Goal: Use online tool/utility

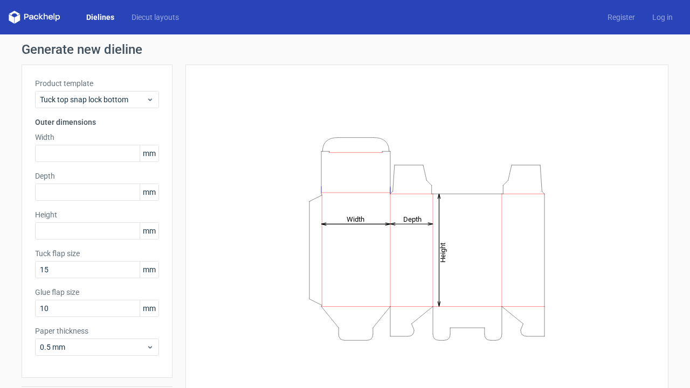
scroll to position [33, 0]
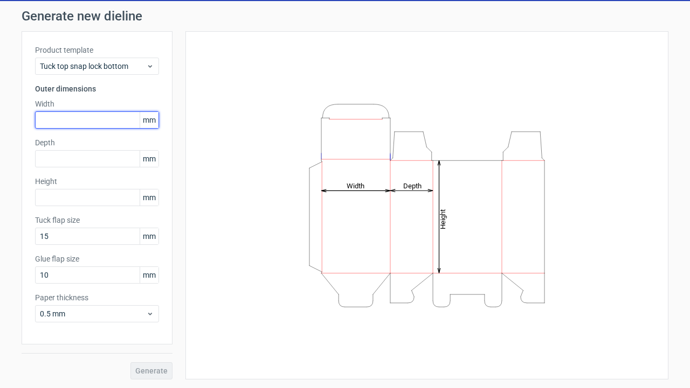
click at [91, 117] on input "text" at bounding box center [97, 120] width 124 height 17
type input "50"
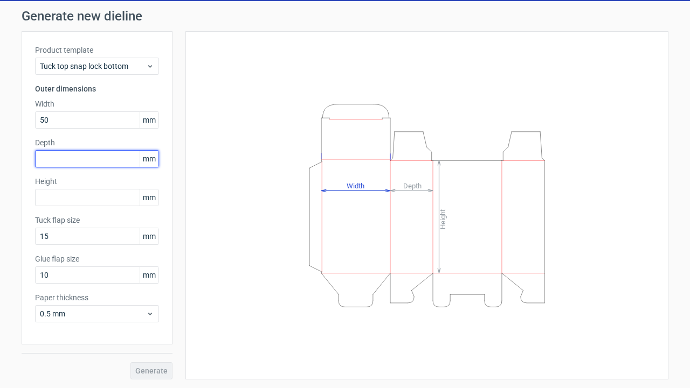
click at [94, 159] on input "text" at bounding box center [97, 158] width 124 height 17
type input "50"
click at [78, 206] on div "Product template Tuck top snap lock bottom Outer dimensions Width 50 mm Depth 5…" at bounding box center [97, 188] width 151 height 314
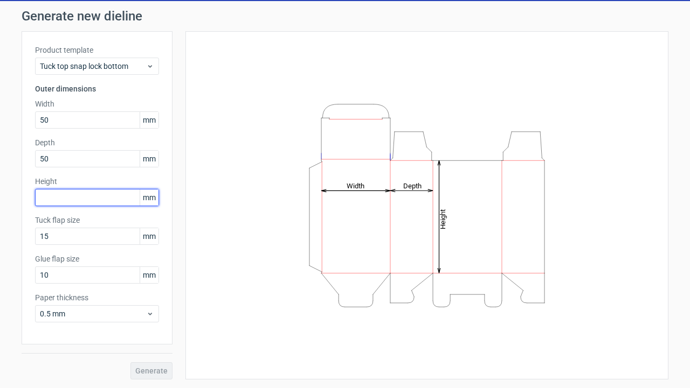
click at [82, 202] on input "text" at bounding box center [97, 197] width 124 height 17
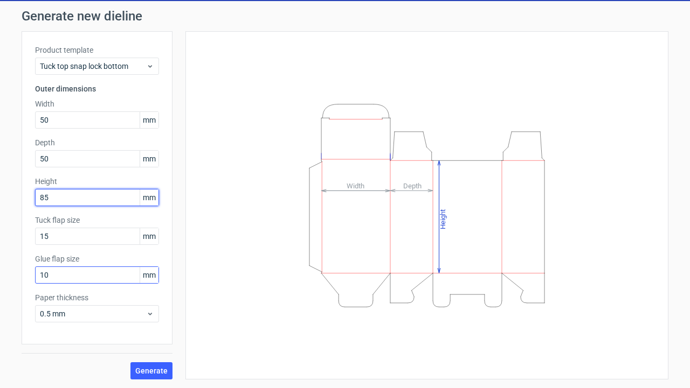
type input "85"
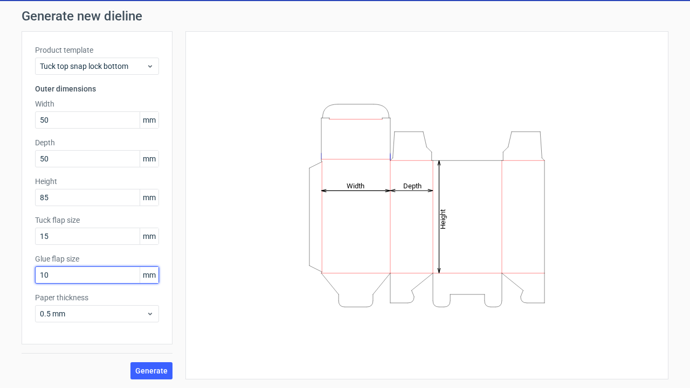
click at [106, 275] on input "10" at bounding box center [97, 275] width 124 height 17
type input "1"
click at [152, 369] on span "Generate" at bounding box center [151, 371] width 32 height 8
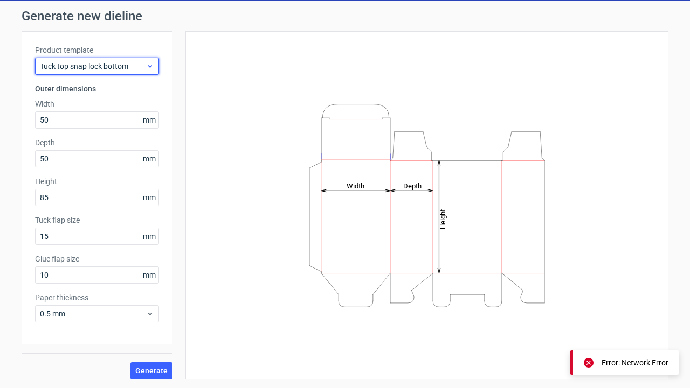
click at [130, 72] on div "Tuck top snap lock bottom" at bounding box center [97, 66] width 124 height 17
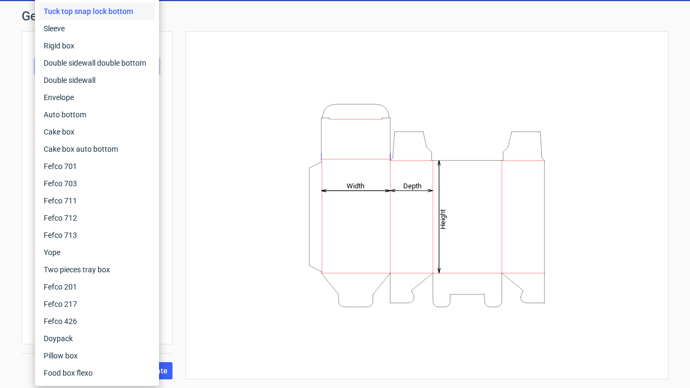
click at [168, 45] on div "Product template Tuck top snap lock bottom Outer dimensions Width 50 mm Depth 5…" at bounding box center [97, 188] width 151 height 314
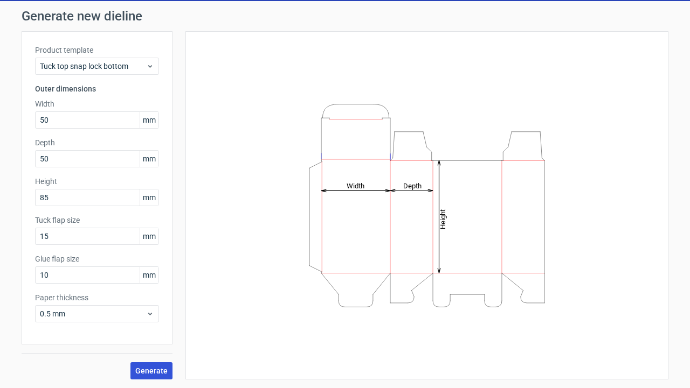
click at [163, 370] on span "Generate" at bounding box center [151, 371] width 32 height 8
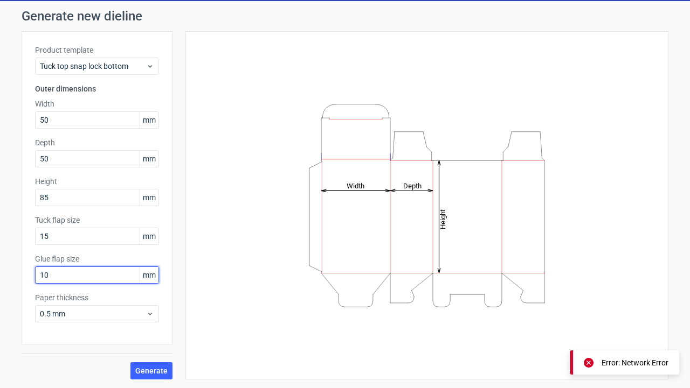
click at [115, 282] on input "10" at bounding box center [97, 275] width 124 height 17
type input "1"
type input "50"
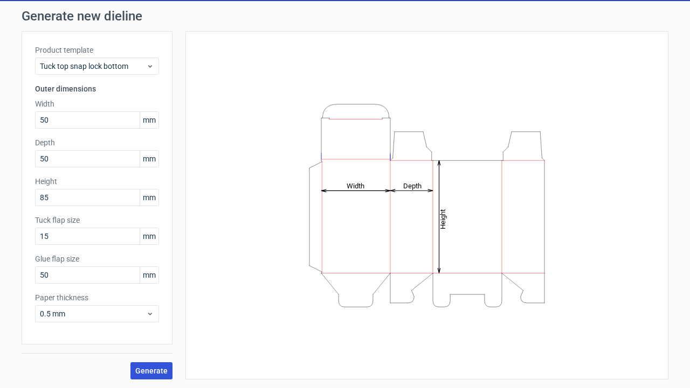
click at [154, 373] on span "Generate" at bounding box center [151, 371] width 32 height 8
click at [81, 272] on input "50" at bounding box center [97, 275] width 124 height 17
type input "10"
click at [163, 371] on span "Generate" at bounding box center [151, 371] width 32 height 8
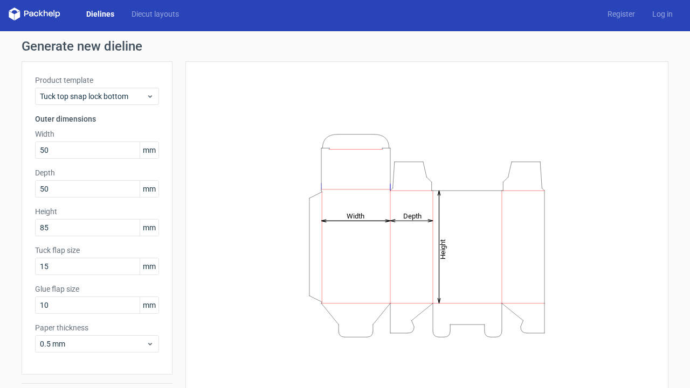
scroll to position [0, 0]
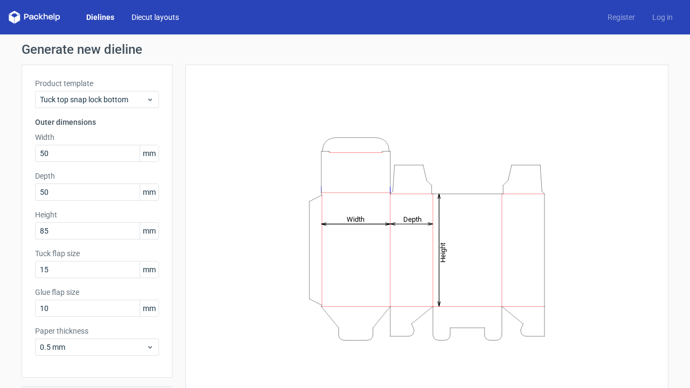
click at [151, 20] on link "Diecut layouts" at bounding box center [155, 17] width 65 height 11
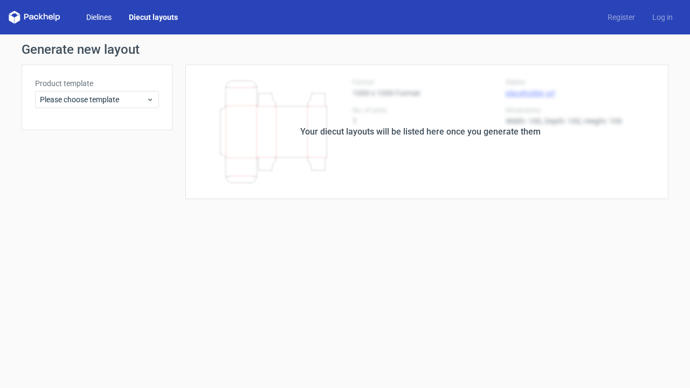
click at [112, 21] on link "Dielines" at bounding box center [99, 17] width 43 height 11
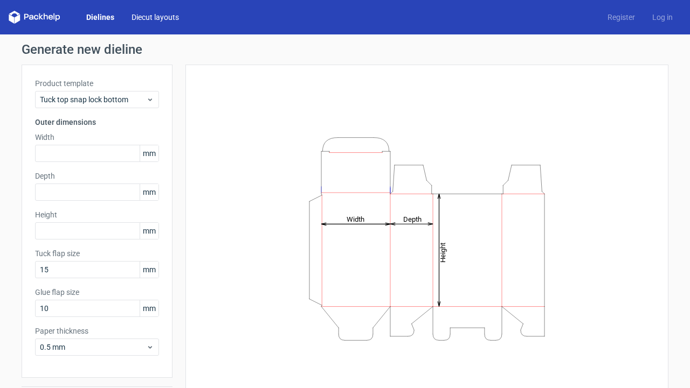
click at [158, 19] on link "Diecut layouts" at bounding box center [155, 17] width 65 height 11
